Goal: Task Accomplishment & Management: Use online tool/utility

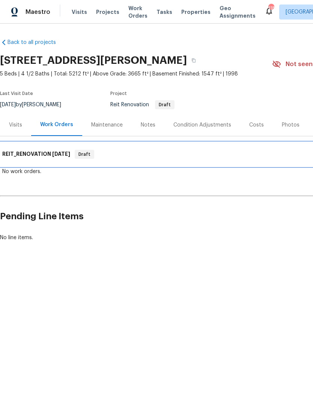
click at [56, 155] on span "[DATE]" at bounding box center [61, 153] width 18 height 5
click at [64, 157] on h6 "REIT_RENOVATION [DATE]" at bounding box center [36, 154] width 68 height 9
click at [68, 153] on span "[DATE]" at bounding box center [61, 153] width 18 height 5
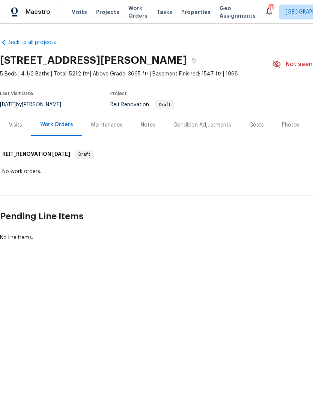
click at [66, 132] on div "Work Orders" at bounding box center [56, 125] width 51 height 22
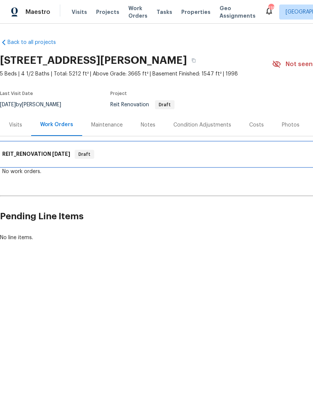
click at [69, 152] on span "[DATE]" at bounding box center [61, 153] width 18 height 5
click at [70, 156] on span "[DATE]" at bounding box center [61, 153] width 18 height 5
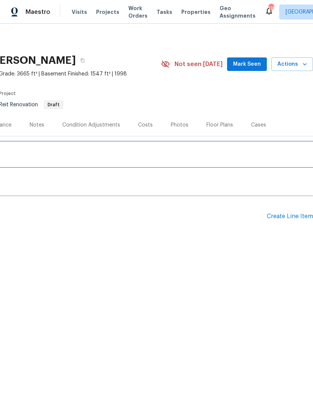
scroll to position [0, 111]
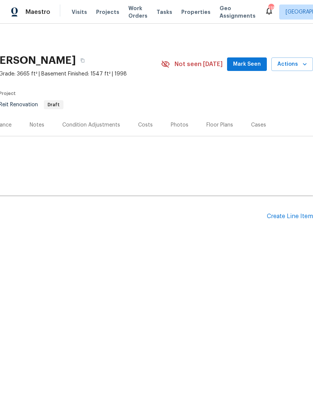
click at [253, 69] on button "Mark Seen" at bounding box center [247, 64] width 40 height 14
click at [286, 219] on div "Create Line Item" at bounding box center [290, 216] width 46 height 7
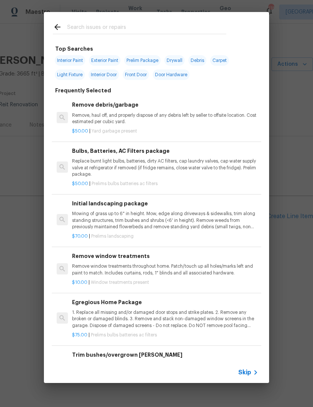
click at [148, 25] on input "text" at bounding box center [146, 28] width 159 height 11
type input "Clean"
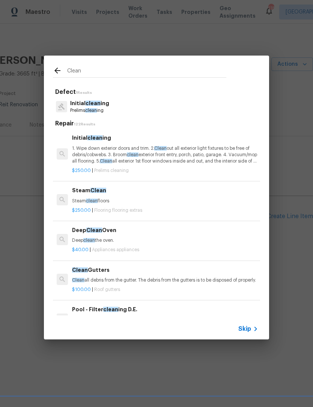
click at [96, 110] on span "clean" at bounding box center [91, 110] width 12 height 5
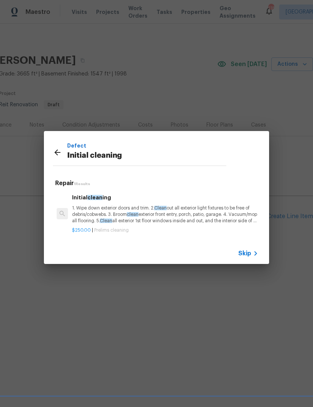
click at [116, 214] on p "1. Wipe down exterior doors and trim. 2. Clean out all exterior light fixtures …" at bounding box center [165, 214] width 186 height 19
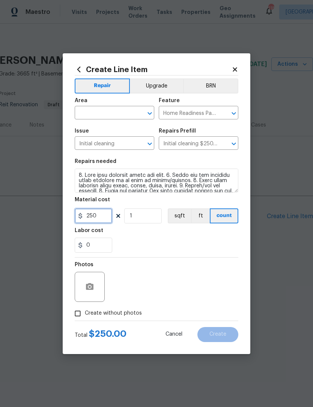
click at [105, 214] on input "250" at bounding box center [94, 215] width 38 height 15
type input "350"
click at [79, 316] on input "Create without photos" at bounding box center [78, 313] width 14 height 14
checkbox input "true"
click at [149, 115] on icon "Open" at bounding box center [149, 113] width 9 height 9
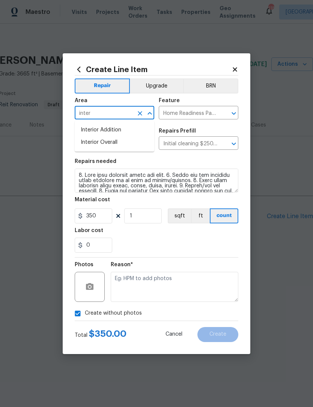
click at [128, 144] on li "Interior Overall" at bounding box center [115, 142] width 80 height 12
type input "Interior Overall"
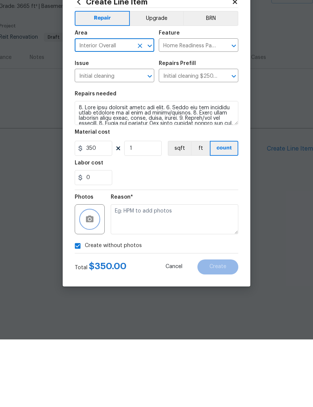
click at [90, 282] on icon "button" at bounding box center [89, 286] width 9 height 9
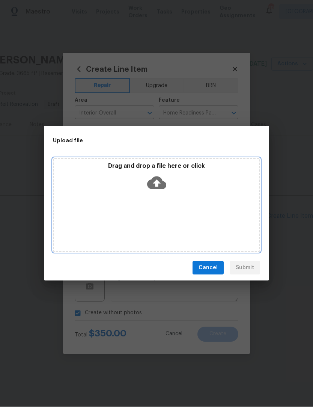
click at [159, 185] on icon at bounding box center [156, 183] width 19 height 13
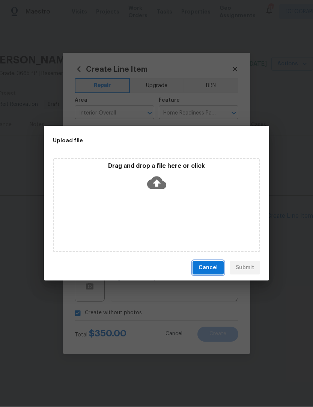
click at [213, 272] on button "Cancel" at bounding box center [208, 268] width 31 height 14
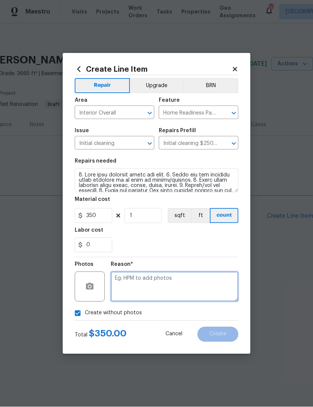
click at [201, 286] on textarea at bounding box center [175, 287] width 128 height 30
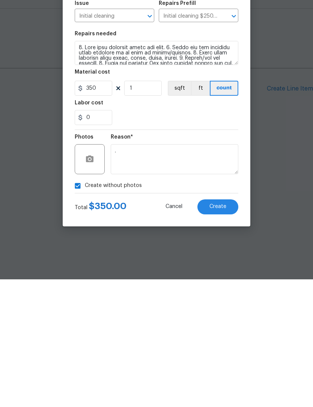
scroll to position [0, 0]
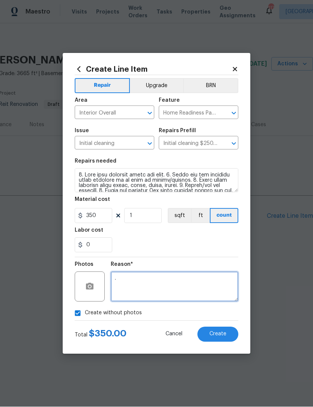
type textarea "."
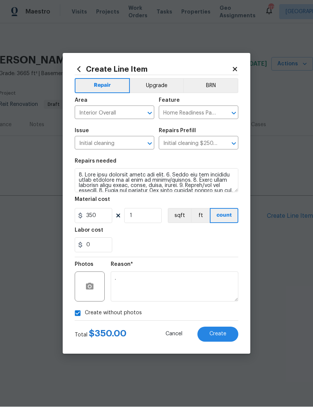
click at [227, 332] on button "Create" at bounding box center [217, 334] width 41 height 15
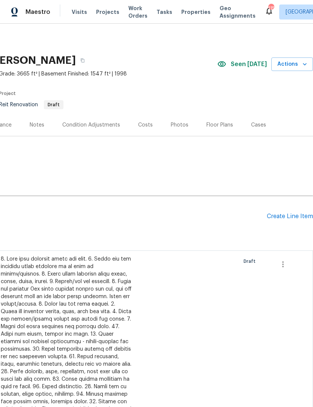
scroll to position [0, 111]
click at [288, 219] on div "Create Line Item" at bounding box center [290, 216] width 46 height 7
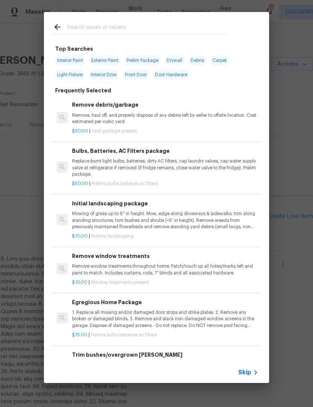
click at [137, 19] on div at bounding box center [139, 27] width 191 height 30
click at [149, 29] on input "text" at bounding box center [146, 28] width 159 height 11
type input "Landscape"
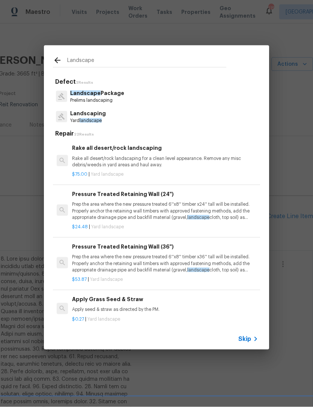
click at [115, 98] on p "Prelims landscaping" at bounding box center [97, 100] width 54 height 6
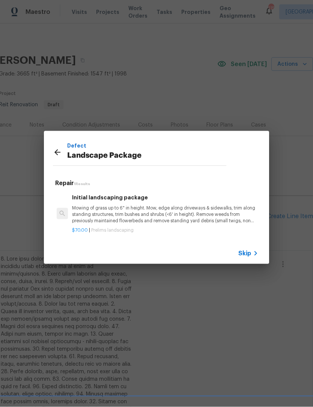
click at [115, 97] on div "Defect Landscape Package Repair 1 Results Initial landscaping package Mowing of…" at bounding box center [156, 197] width 313 height 395
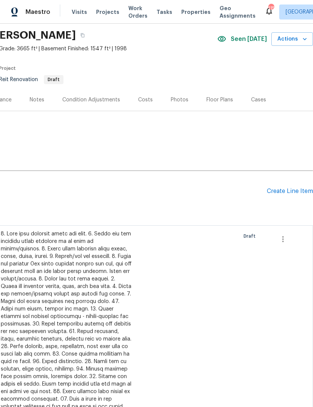
scroll to position [25, 111]
click at [298, 193] on div "Create Line Item" at bounding box center [290, 191] width 46 height 7
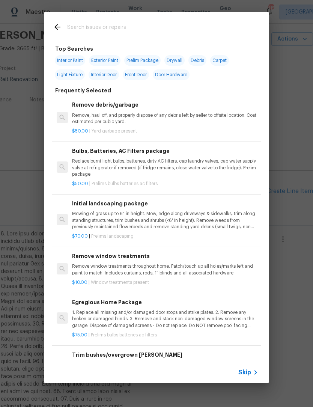
click at [129, 24] on input "text" at bounding box center [146, 28] width 159 height 11
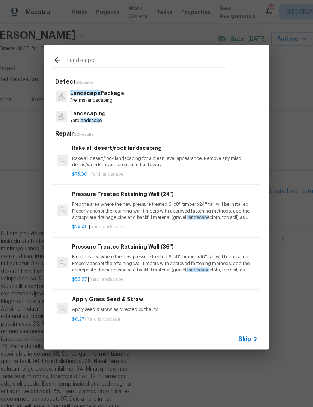
type input "Landscape"
click at [109, 115] on div "Landscaping Yard landscape" at bounding box center [156, 117] width 207 height 20
click at [112, 98] on p "Prelims landscaping" at bounding box center [97, 100] width 54 height 6
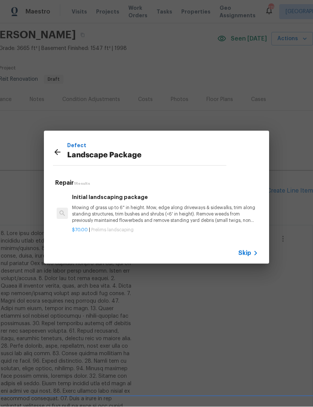
scroll to position [0, 0]
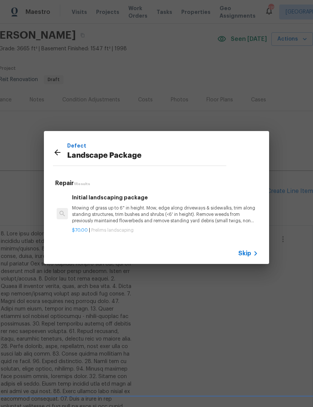
click at [155, 214] on p "Mowing of grass up to 6" in height. Mow, edge along driveways & sidewalks, trim…" at bounding box center [165, 214] width 186 height 19
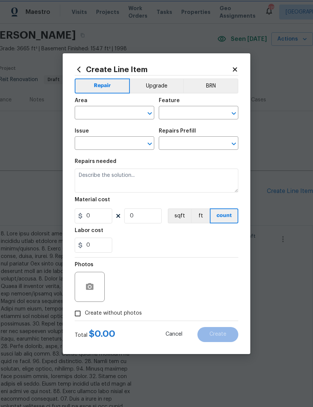
type input "Home Readiness Packages"
type input "Landscape Package"
type input "Initial landscaping package $70.00"
type textarea "Mowing of grass up to 6" in height. Mow, edge along driveways & sidewalks, trim…"
type input "70"
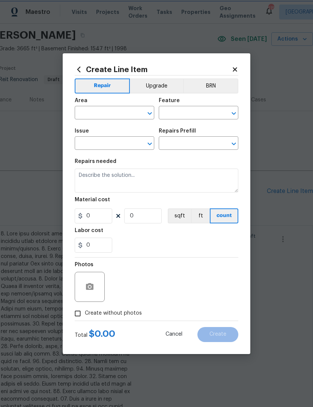
type input "1"
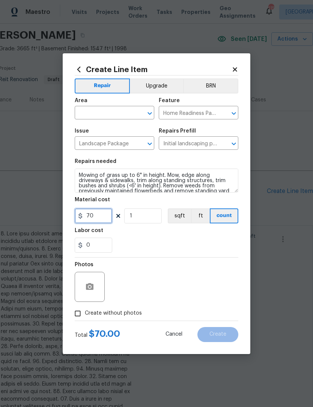
click at [106, 219] on input "70" at bounding box center [94, 215] width 38 height 15
click at [148, 115] on icon "Open" at bounding box center [149, 113] width 9 height 9
type input "100"
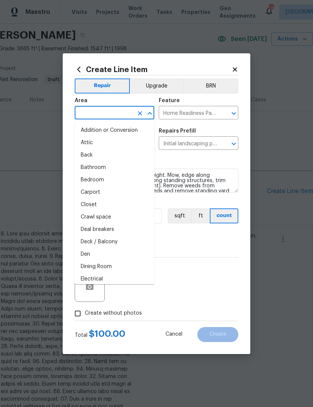
scroll to position [0, 0]
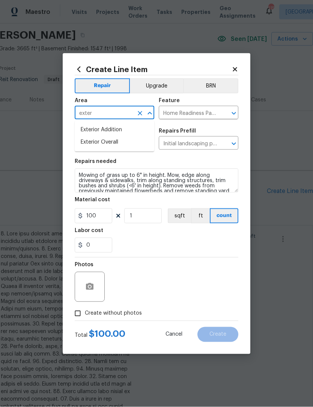
click at [125, 143] on li "Exterior Overall" at bounding box center [115, 142] width 80 height 12
type input "Exterior Overall"
click at [83, 313] on input "Create without photos" at bounding box center [78, 313] width 14 height 14
checkbox input "true"
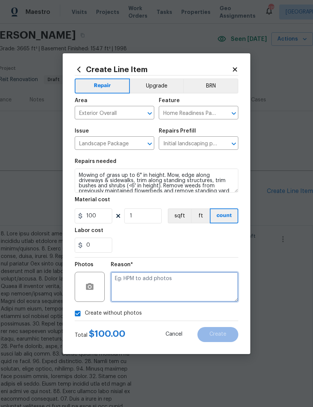
click at [198, 284] on textarea at bounding box center [175, 287] width 128 height 30
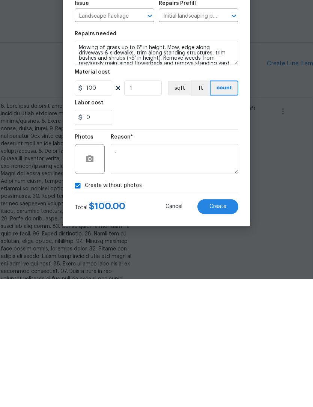
scroll to position [25, 0]
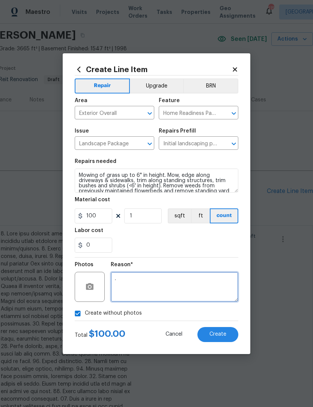
type textarea "."
click at [230, 331] on button "Create" at bounding box center [217, 334] width 41 height 15
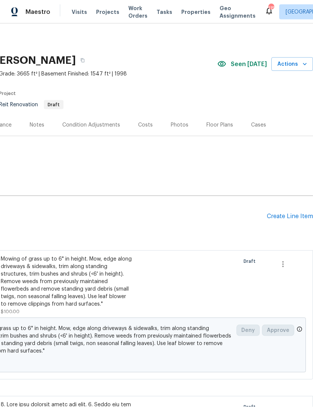
scroll to position [0, 111]
click at [291, 213] on div "Create Line Item" at bounding box center [290, 216] width 46 height 7
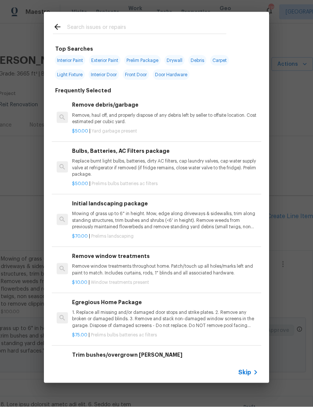
scroll to position [25, 0]
click at [157, 25] on input "text" at bounding box center [146, 28] width 159 height 11
type input "Tree"
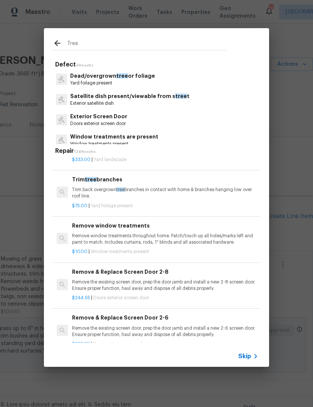
scroll to position [32, 0]
click at [174, 196] on p "Trim back overgrown tree branches in contact with home & branches hanging low o…" at bounding box center [165, 193] width 186 height 13
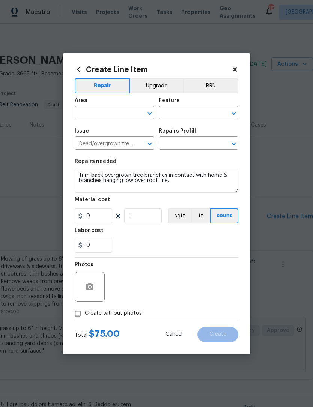
type input "Trim tree branches $75.00"
type input "75"
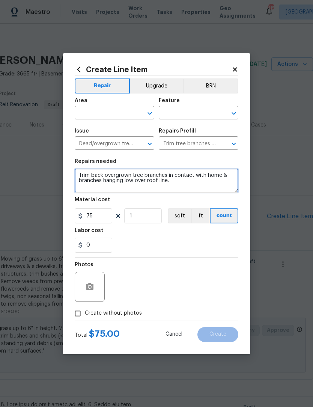
click at [173, 182] on textarea "Trim back overgrown tree branches in contact with home & branches hanging low o…" at bounding box center [157, 181] width 164 height 24
click at [175, 181] on textarea "Trim back overgrown tree branches in contact with home & branches hanging low o…" at bounding box center [157, 181] width 164 height 24
click at [223, 181] on textarea "Trim back overgrown tree branches in contact with home & branches hanging low o…" at bounding box center [157, 181] width 164 height 24
click at [171, 182] on textarea "Trim back overgrown tree branches in contact with home & branches hanging low o…" at bounding box center [157, 181] width 164 height 24
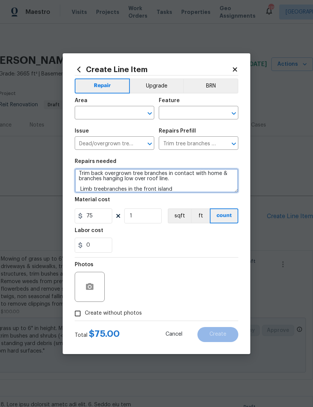
click at [118, 190] on textarea "Trim back overgrown tree branches in contact with home & branches hanging low o…" at bounding box center [157, 181] width 164 height 24
click at [186, 190] on textarea "Trim back overgrown tree branches in contact with home & branches hanging low o…" at bounding box center [157, 181] width 164 height 24
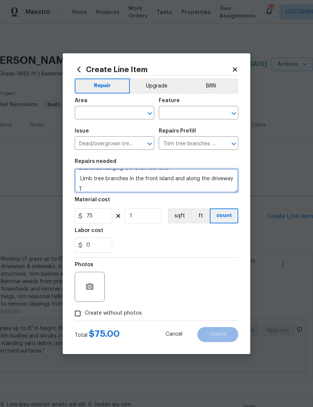
scroll to position [12, 0]
type textarea "Trim back overgrown tree branches in contact with home & branches hanging low o…"
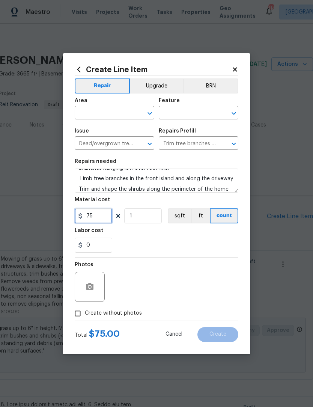
click at [103, 219] on input "75" at bounding box center [94, 215] width 38 height 15
type input "225"
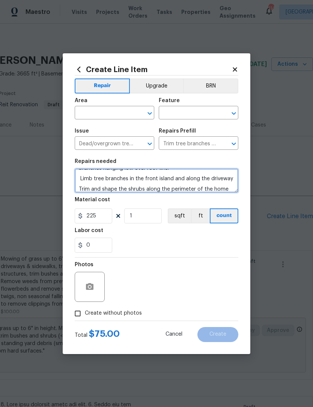
click at [237, 191] on textarea "Trim back overgrown tree branches in contact with home & branches hanging low o…" at bounding box center [157, 181] width 164 height 24
click at [151, 113] on icon "Open" at bounding box center [150, 113] width 4 height 3
type textarea "Trim back overgrown tree branches in contact with home & branches hanging low o…"
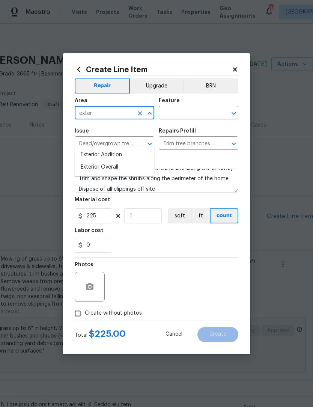
click at [124, 161] on li "Exterior Overall" at bounding box center [115, 167] width 80 height 12
type input "Exterior Overall"
click at [192, 114] on input "text" at bounding box center [188, 114] width 59 height 12
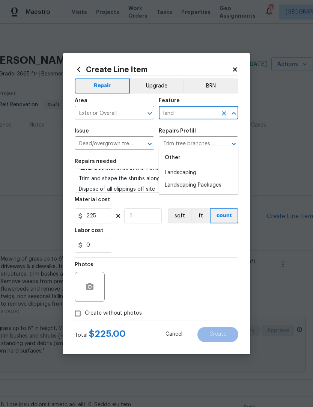
click at [195, 167] on li "Landscaping" at bounding box center [199, 173] width 80 height 12
type input "Landscaping"
click at [78, 313] on input "Create without photos" at bounding box center [78, 313] width 14 height 14
checkbox input "true"
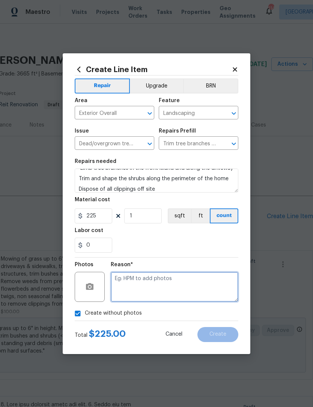
click at [187, 286] on textarea at bounding box center [175, 287] width 128 height 30
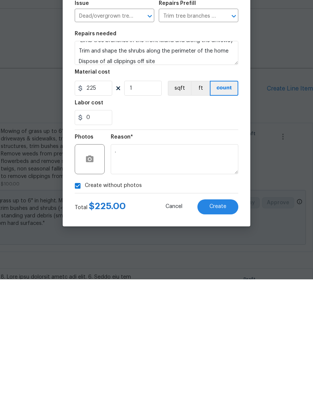
scroll to position [25, 0]
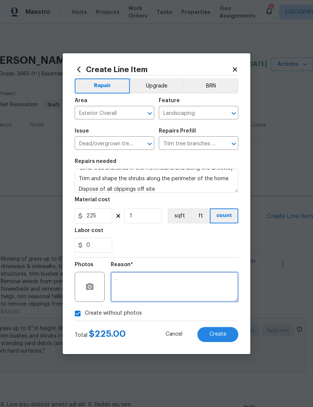
type textarea "."
click at [228, 335] on button "Create" at bounding box center [217, 334] width 41 height 15
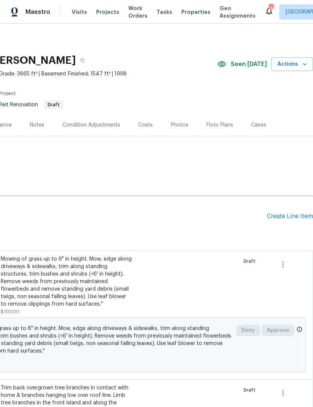
click at [289, 213] on div "Create Line Item" at bounding box center [290, 216] width 46 height 7
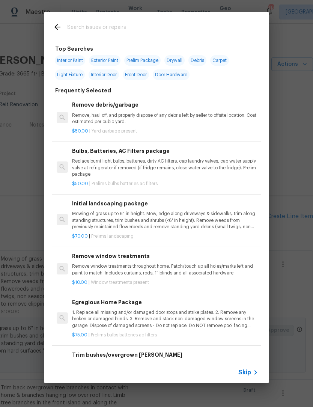
click at [176, 26] on input "text" at bounding box center [146, 28] width 159 height 11
type input "Pine"
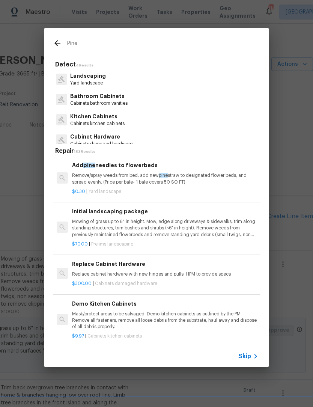
click at [150, 181] on p "Remove/spray weeds from bed, add new pine straw to designated flower beds, and …" at bounding box center [165, 178] width 186 height 13
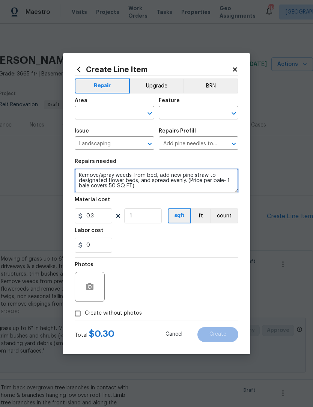
click at [156, 187] on textarea "Remove/spray weeds from bed, add new pine straw to designated flower beds, and …" at bounding box center [157, 181] width 164 height 24
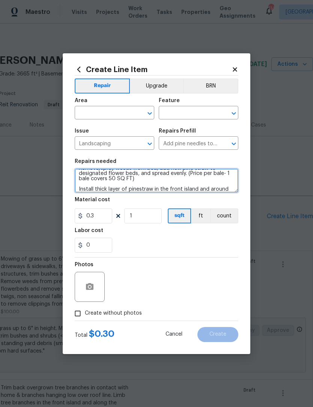
scroll to position [12, 0]
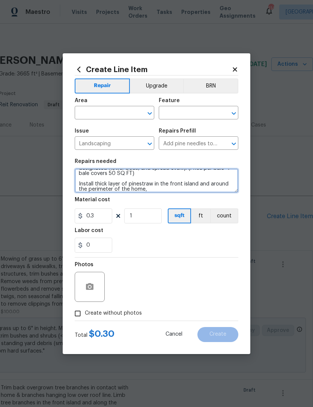
type textarea "Remove/spray weeds from bed, add new pine straw to designated flower beds, and …"
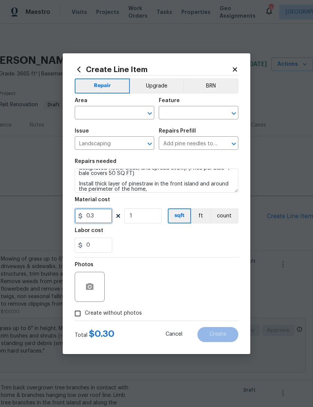
click at [105, 219] on input "0.3" at bounding box center [94, 215] width 38 height 15
type input "500"
click at [78, 313] on input "Create without photos" at bounding box center [78, 313] width 14 height 14
checkbox input "true"
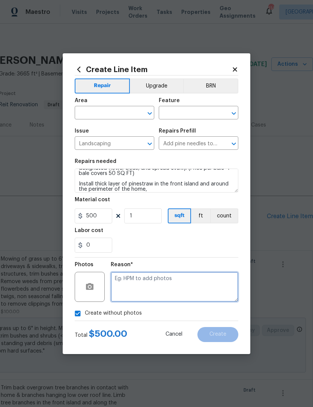
click at [159, 277] on textarea at bounding box center [175, 287] width 128 height 30
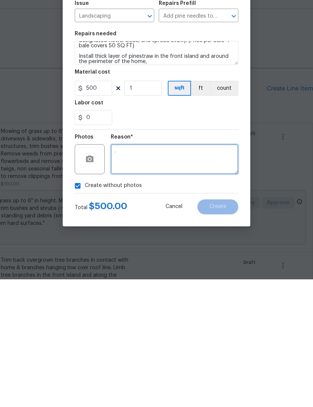
scroll to position [25, 0]
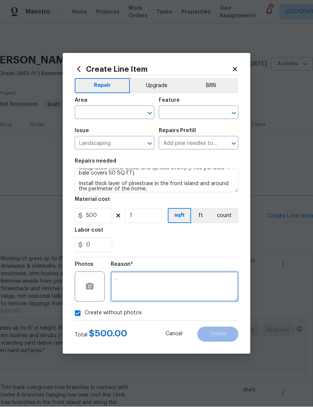
click at [146, 112] on icon "Open" at bounding box center [149, 113] width 9 height 9
type textarea "."
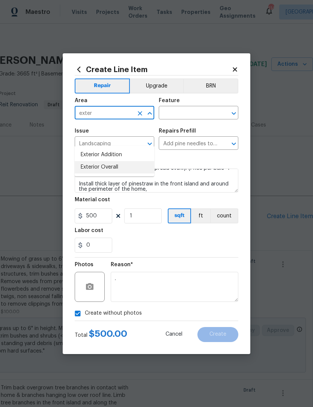
click at [127, 161] on li "Exterior Overall" at bounding box center [115, 167] width 80 height 12
type input "Exterior Overall"
click at [189, 112] on input "text" at bounding box center [188, 114] width 59 height 12
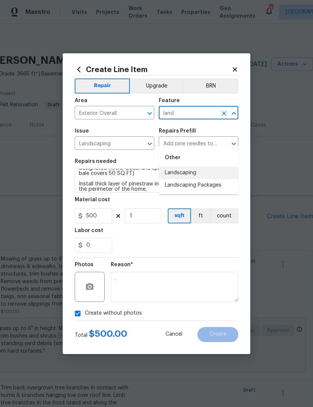
click at [197, 167] on li "Landscaping" at bounding box center [199, 173] width 80 height 12
type input "Landscaping"
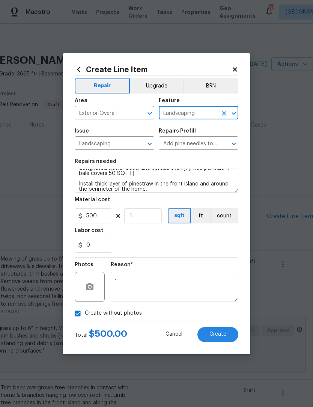
click at [227, 335] on button "Create" at bounding box center [217, 334] width 41 height 15
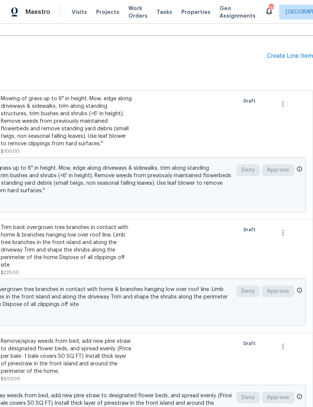
scroll to position [160, 111]
click at [289, 53] on div "Create Line Item" at bounding box center [290, 56] width 46 height 7
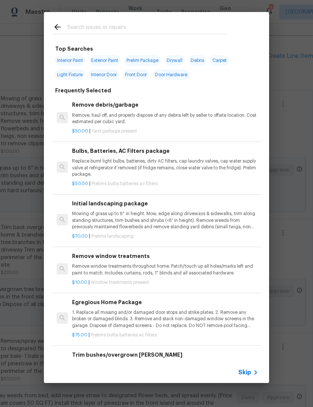
click at [151, 29] on input "text" at bounding box center [146, 28] width 159 height 11
type input "Debris"
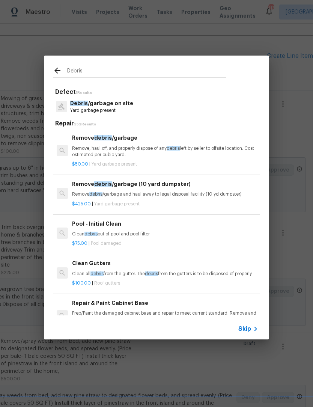
click at [122, 107] on p "Yard garbage present" at bounding box center [101, 110] width 63 height 6
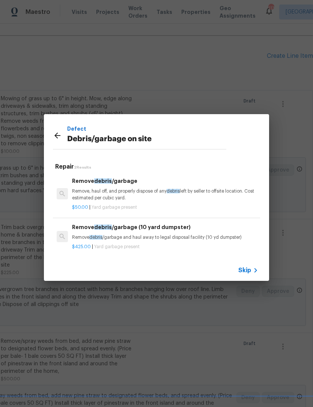
click at [145, 195] on p "Remove, haul off, and properly dispose of any debris left by seller to offsite …" at bounding box center [165, 194] width 186 height 13
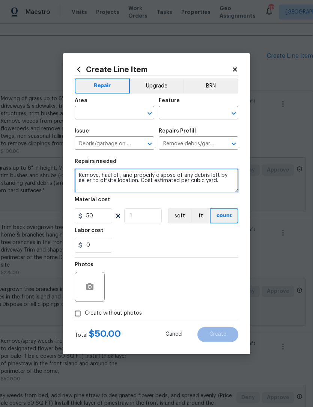
click at [226, 183] on textarea "Remove, haul off, and properly dispose of any debris left by seller to offsite …" at bounding box center [157, 181] width 164 height 24
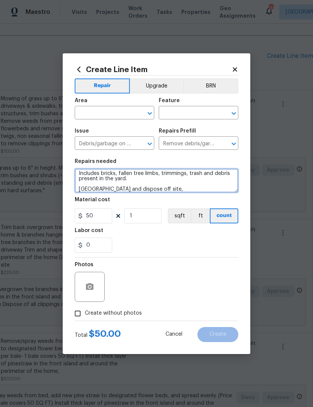
type textarea "Remove, haul off, and properly dispose of any debris left by seller to offsite …"
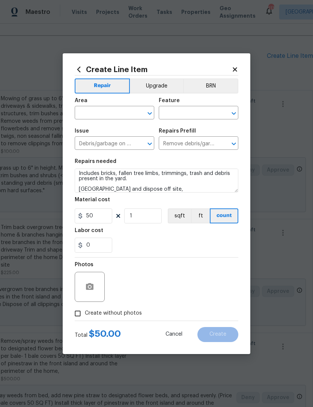
click at [74, 315] on input "Create without photos" at bounding box center [78, 313] width 14 height 14
checkbox input "true"
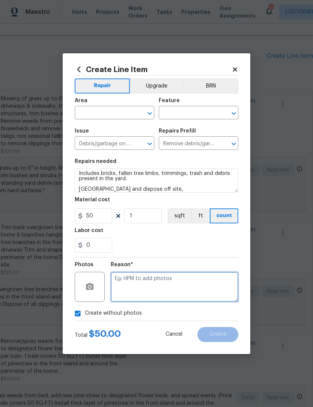
click at [182, 286] on textarea at bounding box center [175, 287] width 128 height 30
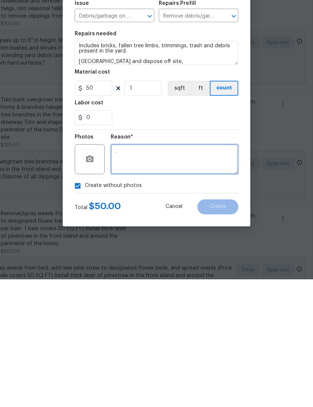
scroll to position [25, 0]
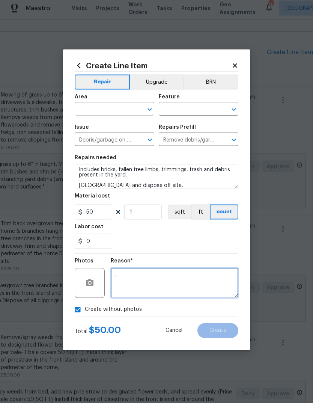
click at [150, 109] on icon "Open" at bounding box center [149, 113] width 9 height 9
type textarea "."
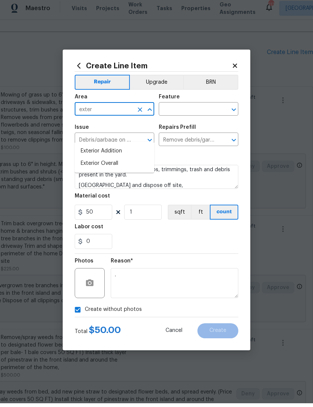
click at [125, 161] on li "Exterior Overall" at bounding box center [115, 167] width 80 height 12
type input "Exterior Overall"
click at [192, 108] on input "text" at bounding box center [188, 114] width 59 height 12
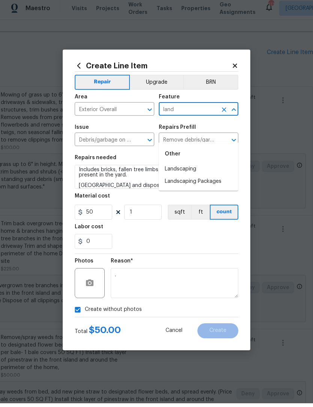
click at [202, 167] on li "Landscaping" at bounding box center [199, 173] width 80 height 12
type input "Landscaping"
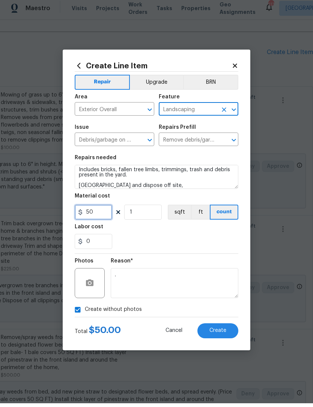
click at [110, 213] on input "50" at bounding box center [94, 215] width 38 height 15
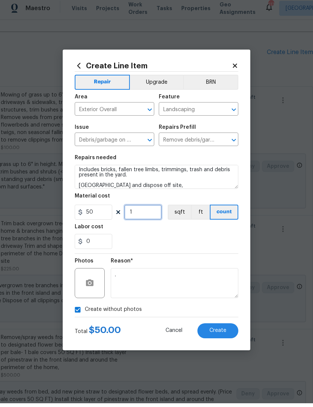
click at [147, 214] on input "1" at bounding box center [143, 215] width 38 height 15
type input "3"
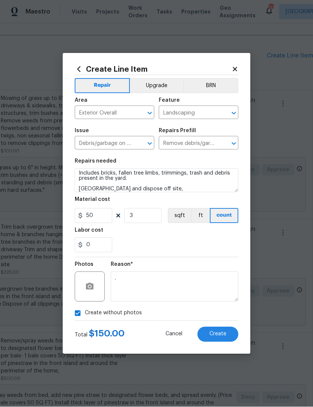
click at [226, 334] on span "Create" at bounding box center [217, 335] width 17 height 6
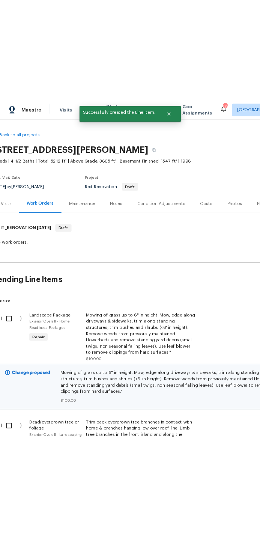
scroll to position [0, 0]
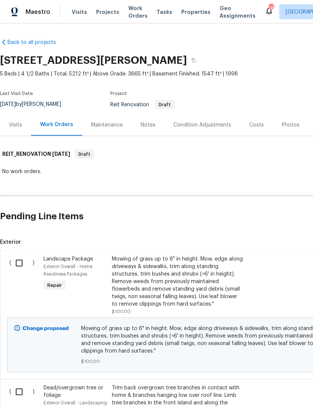
click at [199, 286] on div "Mowing of grass up to 6" in height. Mow, edge along driveways & sidewalks, trim…" at bounding box center [178, 281] width 132 height 53
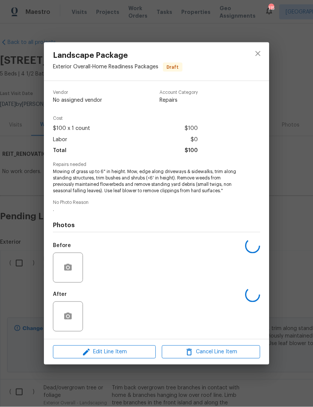
scroll to position [0, 0]
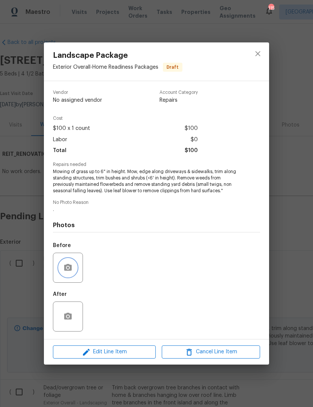
click at [70, 268] on icon "button" at bounding box center [68, 267] width 8 height 7
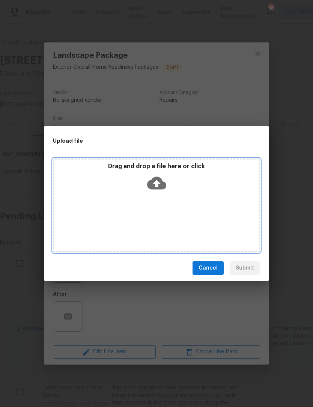
click at [161, 185] on icon at bounding box center [156, 183] width 19 height 13
